Goal: Find specific page/section: Find specific page/section

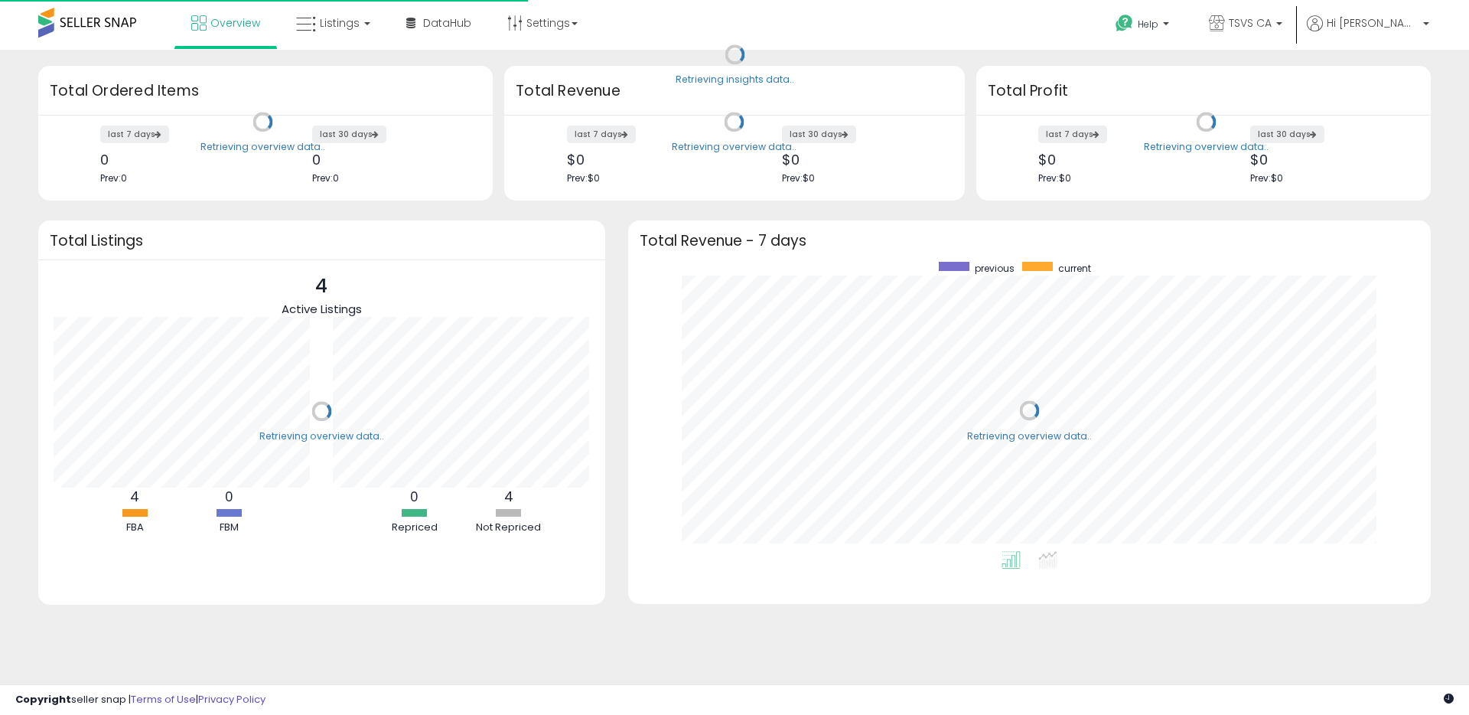
scroll to position [153, 280]
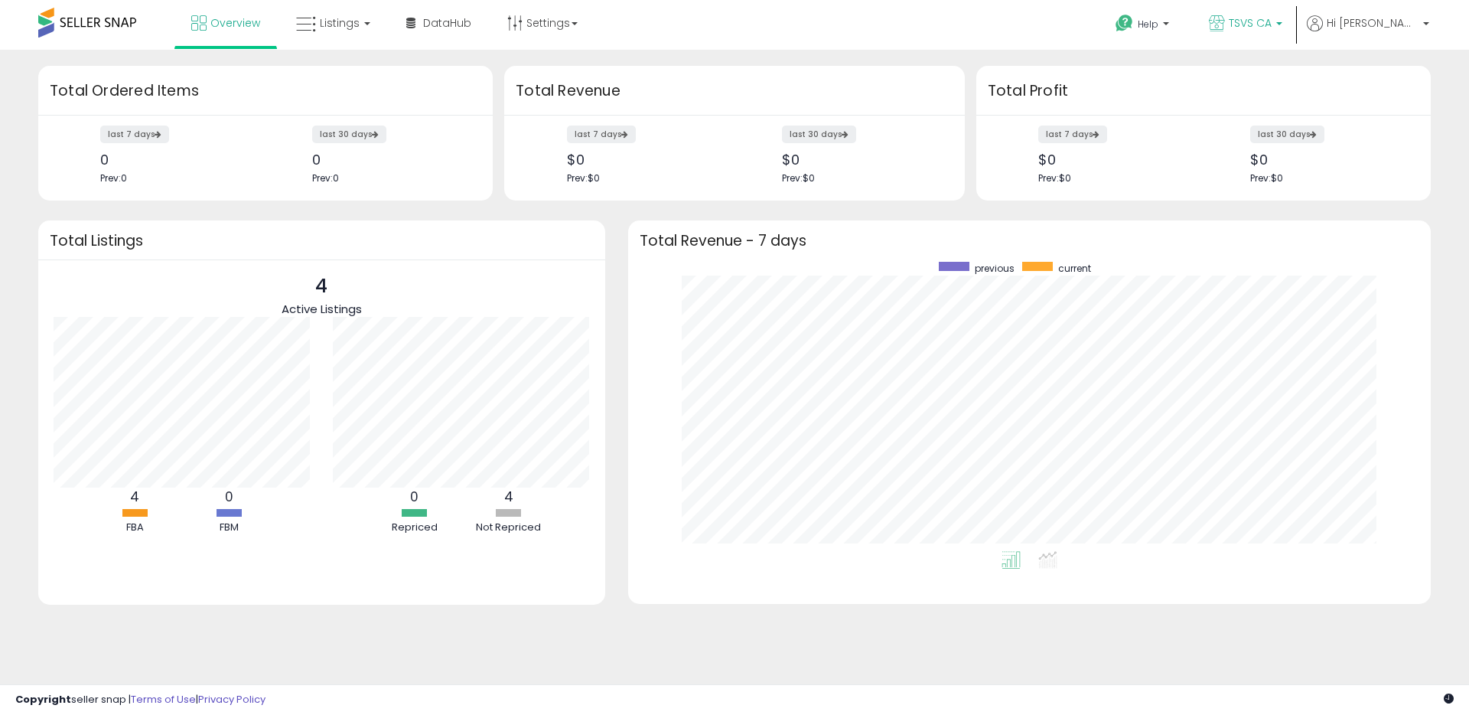
click at [1256, 24] on p "TSVS CA" at bounding box center [1245, 24] width 73 height 19
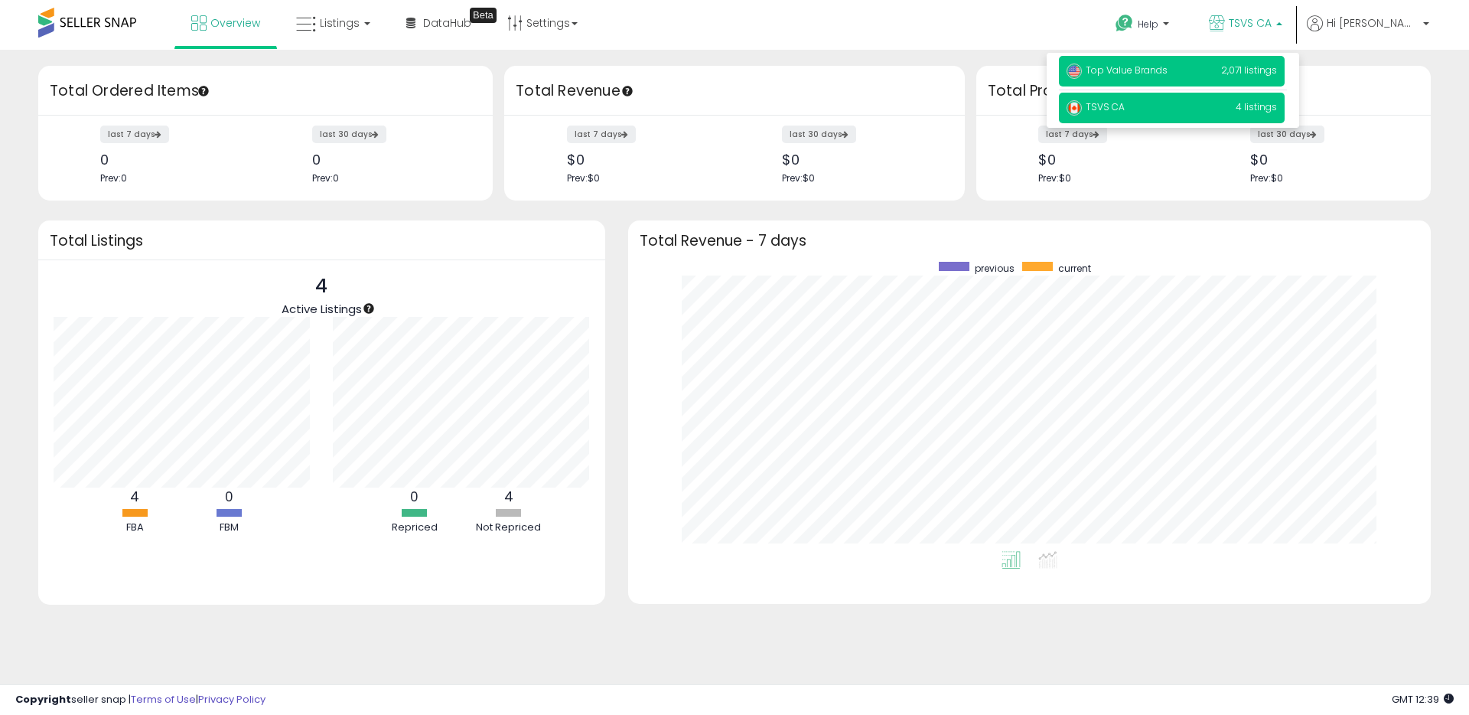
click at [1168, 69] on span "Top Value Brands" at bounding box center [1117, 70] width 101 height 13
click at [775, 18] on div "Overview Listings DataHub Beta" at bounding box center [475, 32] width 972 height 65
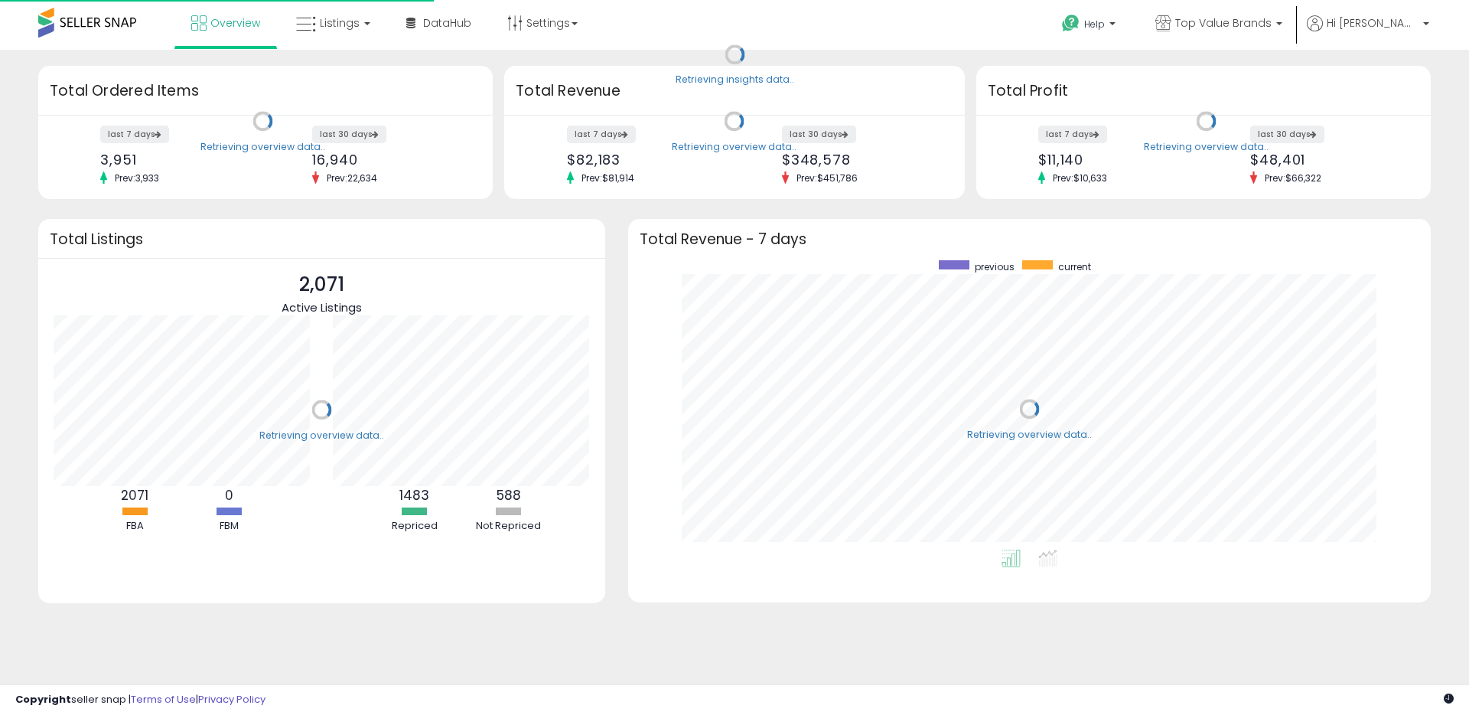
scroll to position [289, 772]
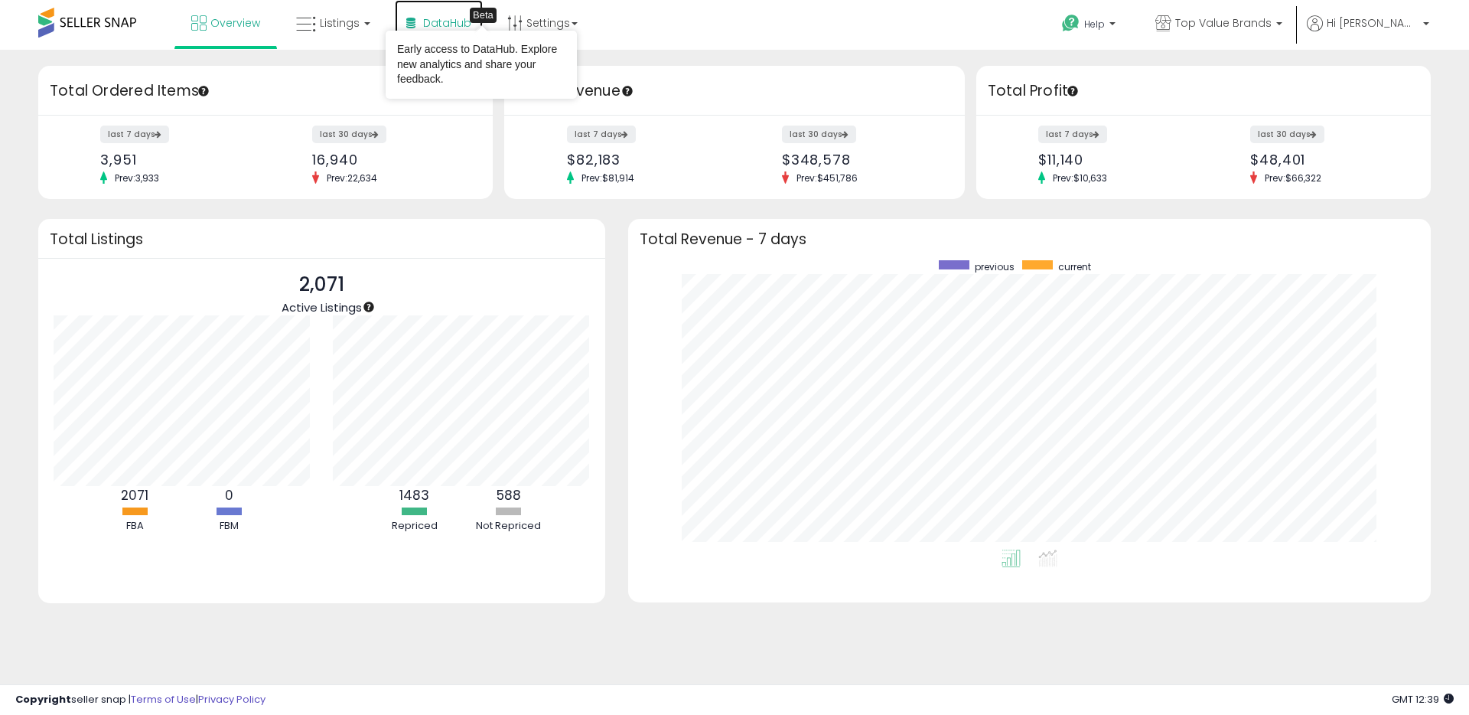
click at [416, 15] on link "DataHub Beta" at bounding box center [439, 23] width 88 height 46
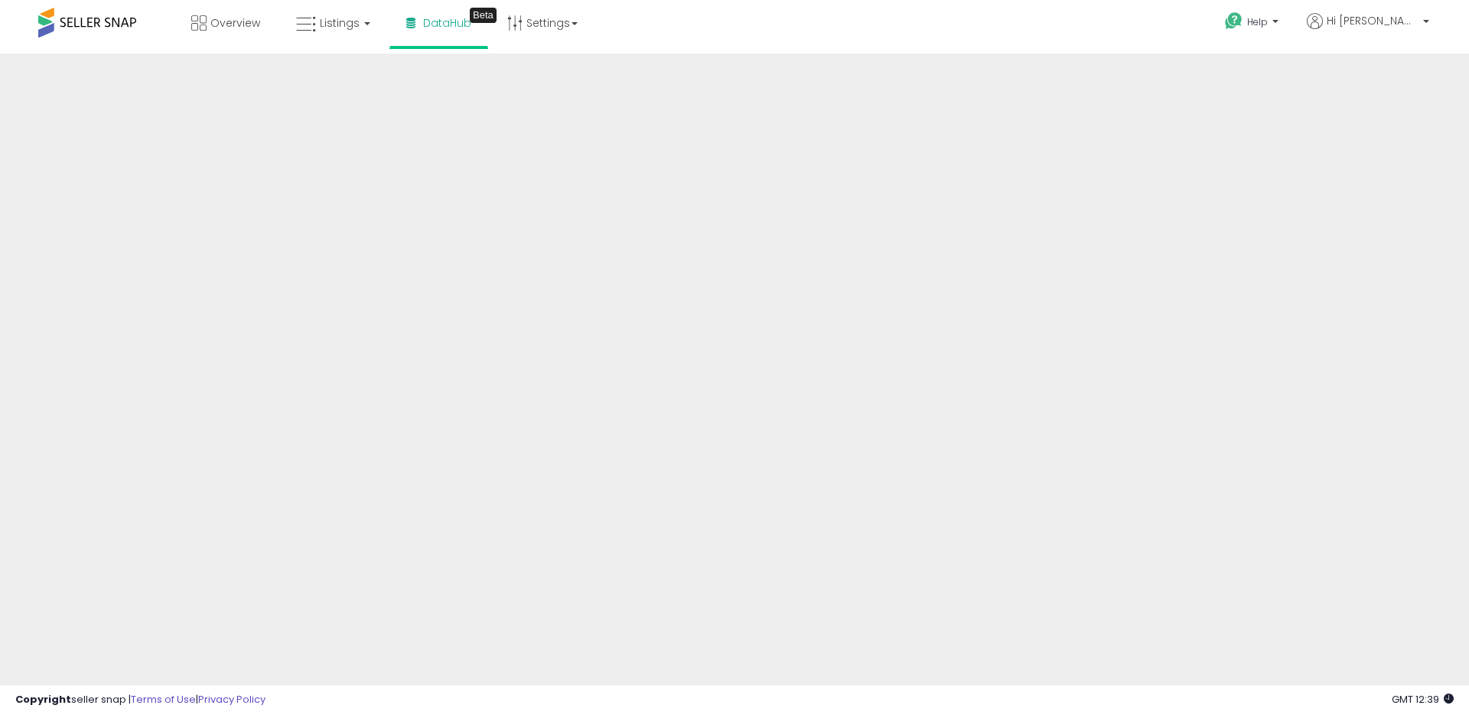
click at [776, 22] on div "Overview Listings DataHub Beta" at bounding box center [475, 32] width 972 height 65
click at [948, 33] on div "Overview Listings DataHub Beta" at bounding box center [475, 32] width 972 height 65
click at [1118, 18] on div "Help Contact Support Search Knowledge Hub Request a Feature Account" at bounding box center [1203, 32] width 486 height 65
click at [904, 29] on div "Overview Listings DataHub Beta" at bounding box center [475, 32] width 972 height 65
click at [1057, 27] on div "Help Contact Support Search Knowledge Hub Request a Feature Account" at bounding box center [1203, 32] width 486 height 65
